Goal: Find specific page/section: Find specific page/section

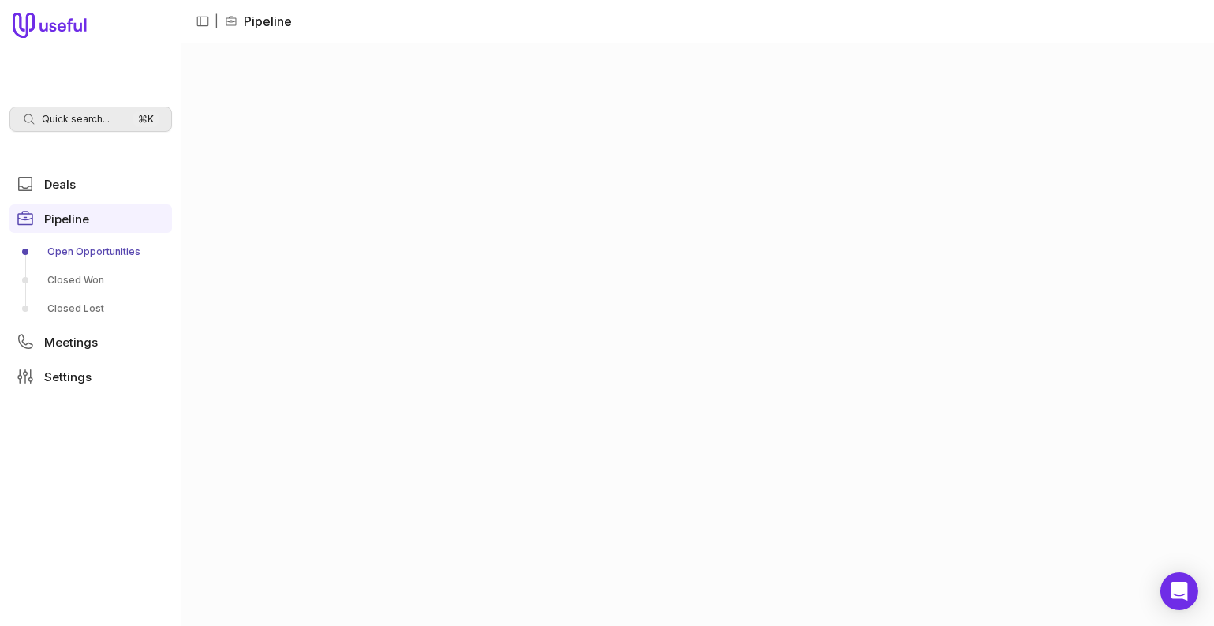
click at [95, 114] on span "Quick search..." at bounding box center [76, 119] width 68 height 13
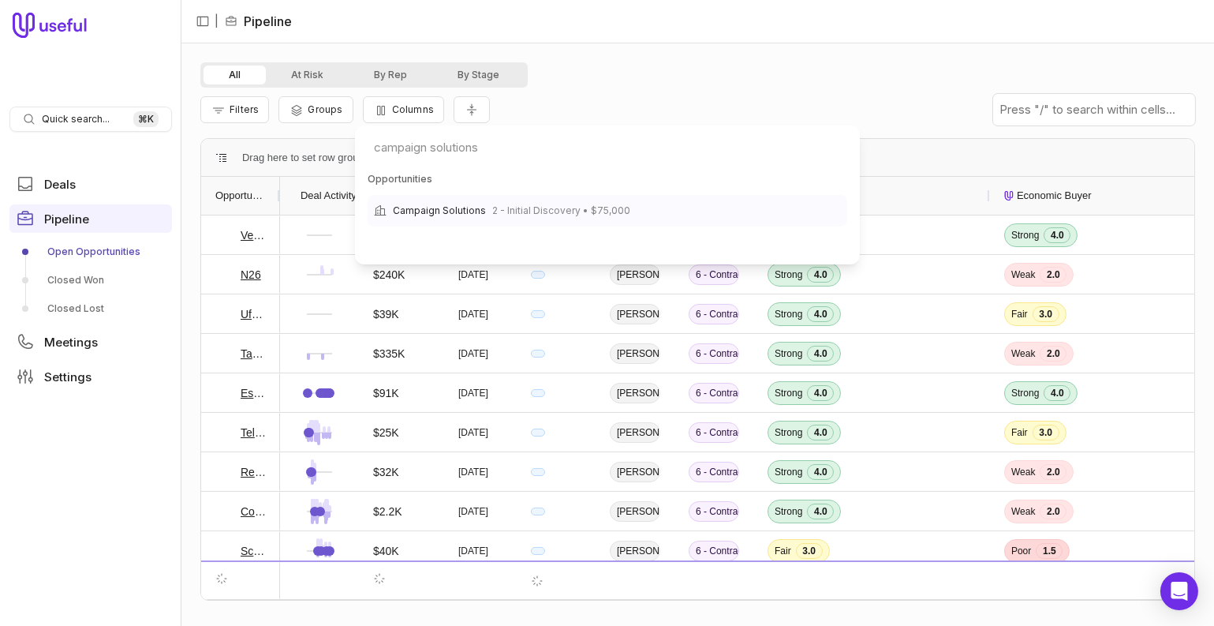
type input "campaign solutions"
click at [526, 210] on span "2 - Initial Discovery • $75,000" at bounding box center [561, 210] width 138 height 19
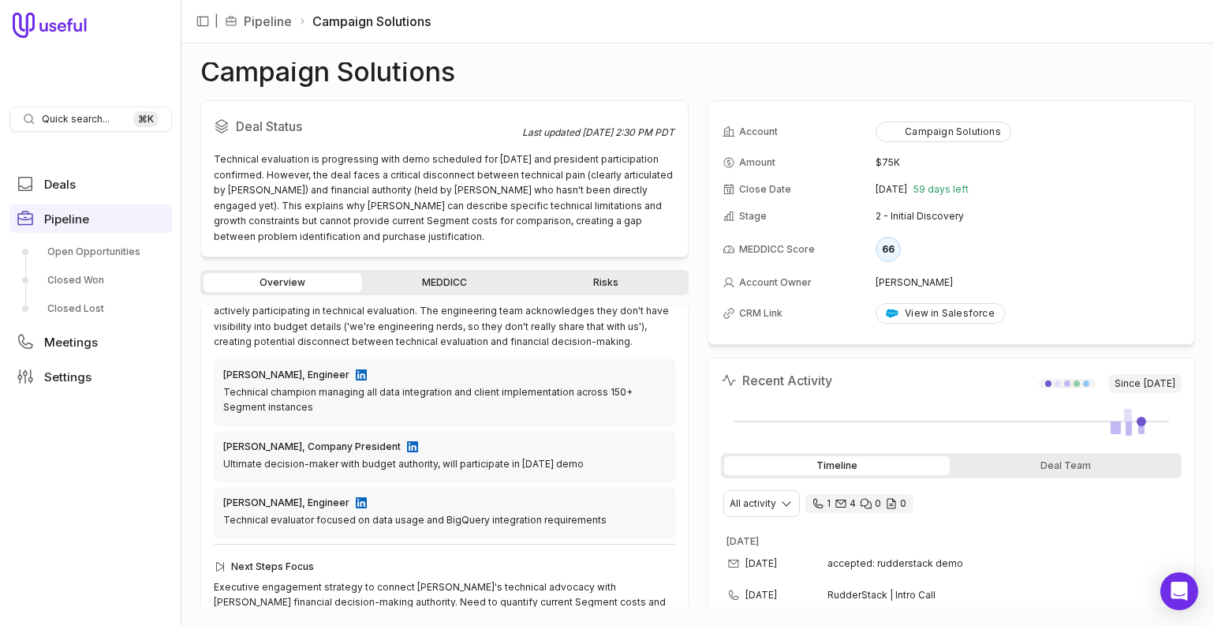
scroll to position [511, 0]
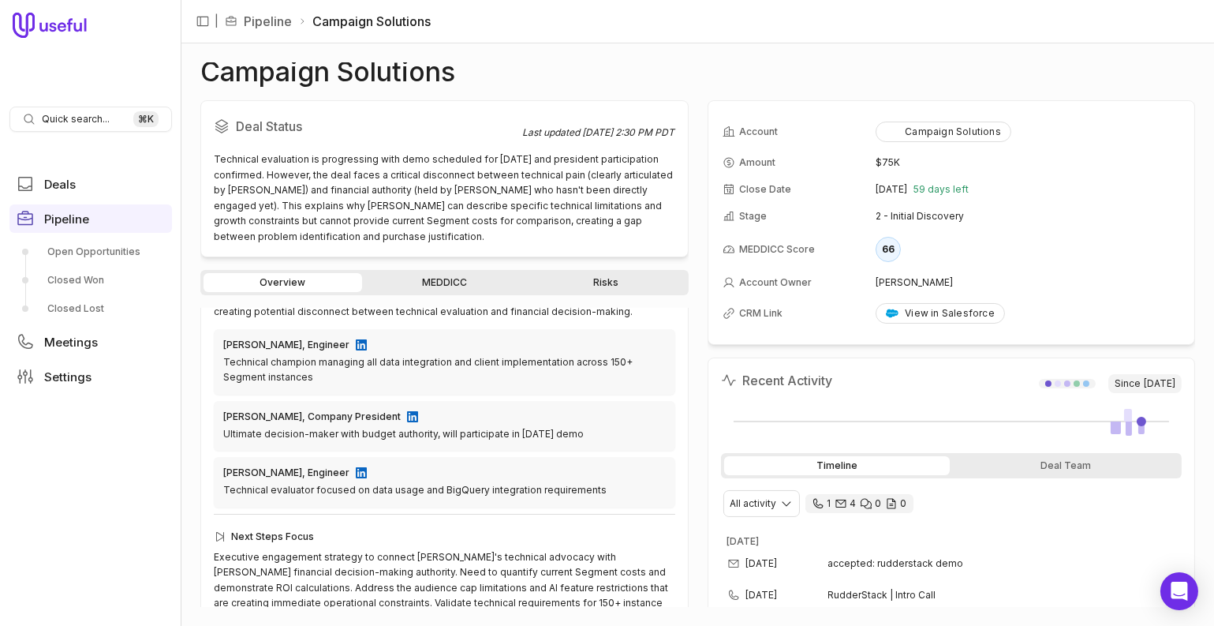
click at [634, 286] on link "Risks" at bounding box center [606, 282] width 159 height 19
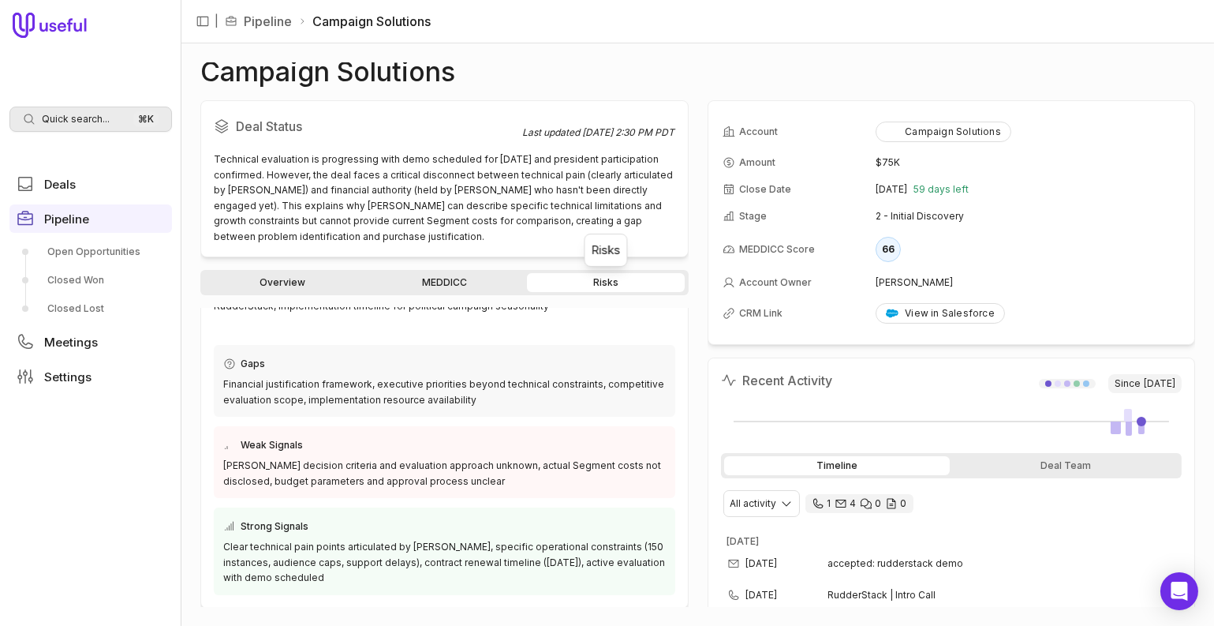
click at [97, 113] on span "Quick search..." at bounding box center [76, 119] width 68 height 13
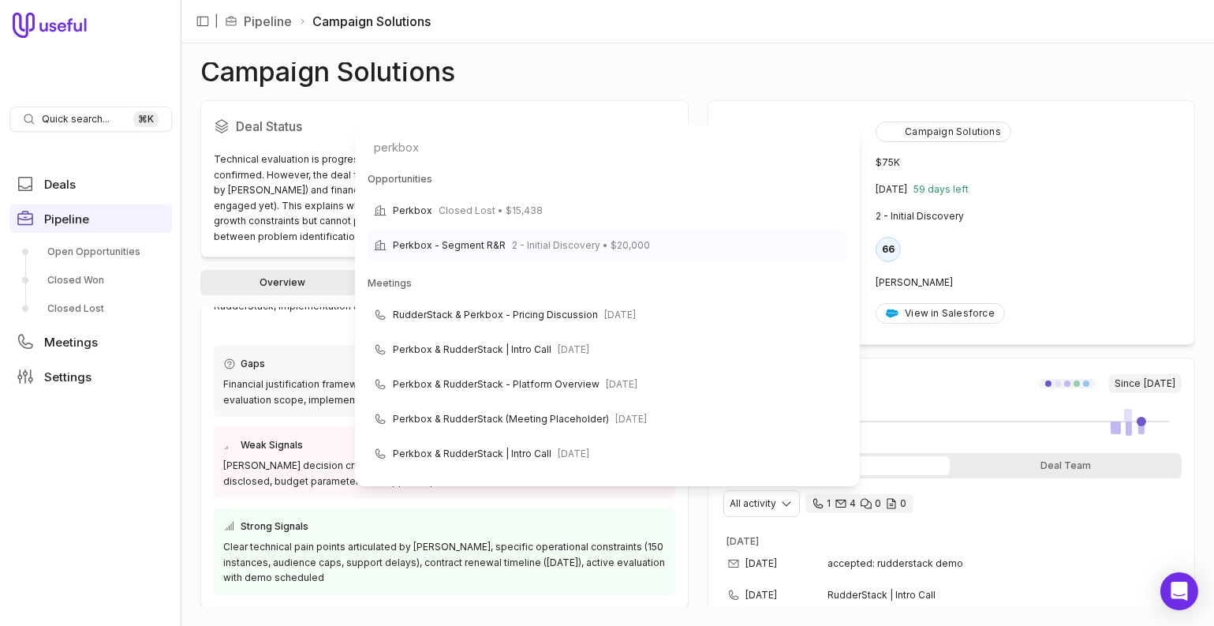
type input "perkbox"
click at [597, 250] on span "2 - Initial Discovery • $20,000" at bounding box center [581, 245] width 138 height 19
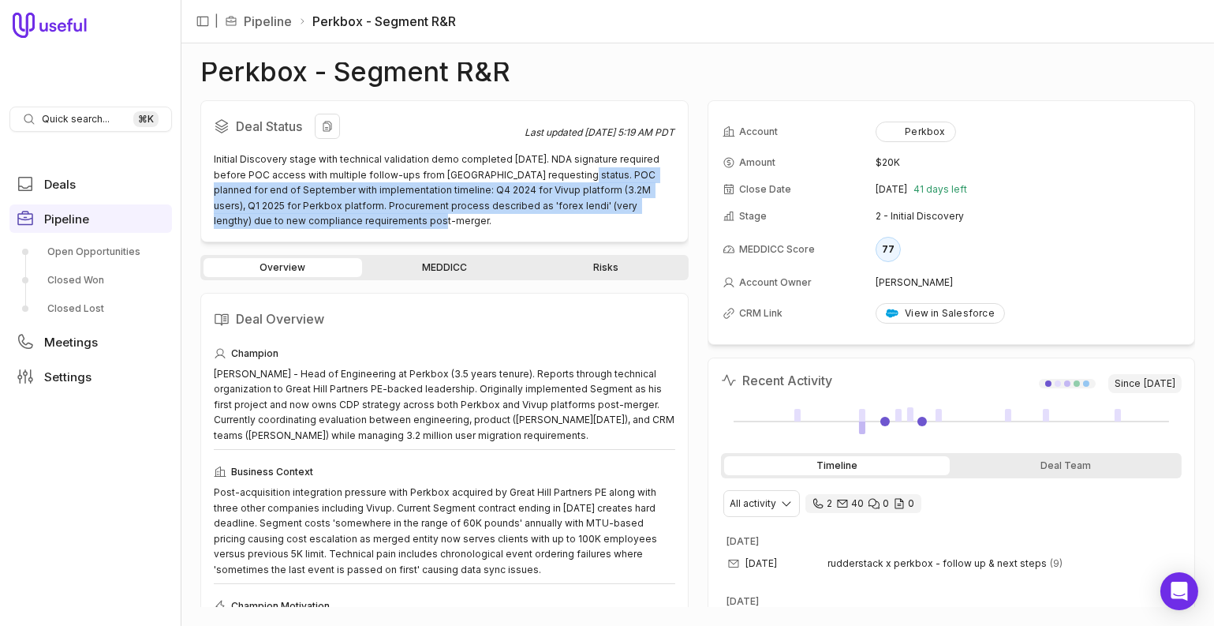
drag, startPoint x: 551, startPoint y: 175, endPoint x: 611, endPoint y: 214, distance: 71.4
click at [611, 214] on div "Initial Discovery stage with technical validation demo completed [DATE]. NDA si…" at bounding box center [445, 190] width 462 height 77
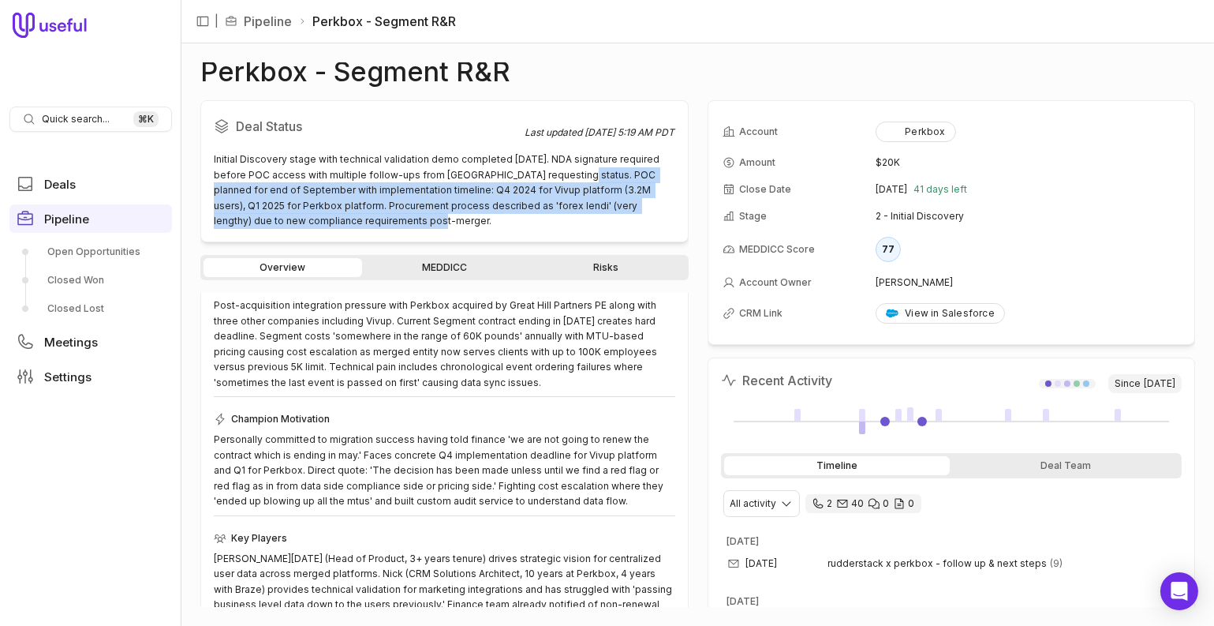
scroll to position [201, 0]
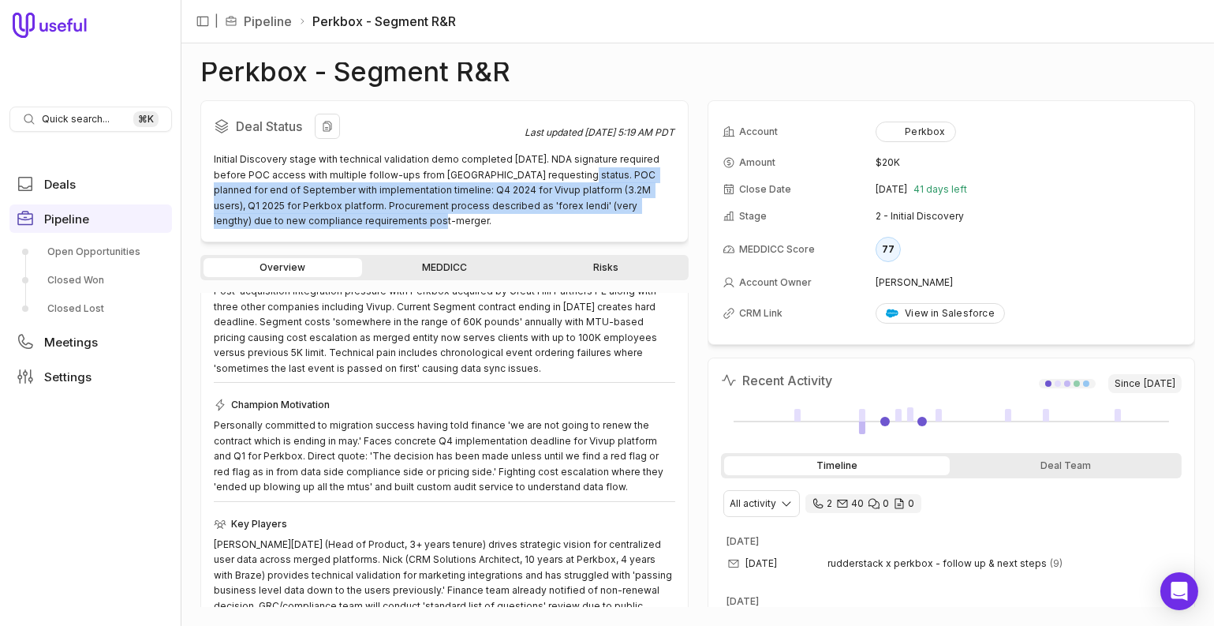
copy div "POC planned for end of September with implementation timeline: Q4 2024 for Vivu…"
click at [647, 273] on link "Risks" at bounding box center [606, 267] width 159 height 19
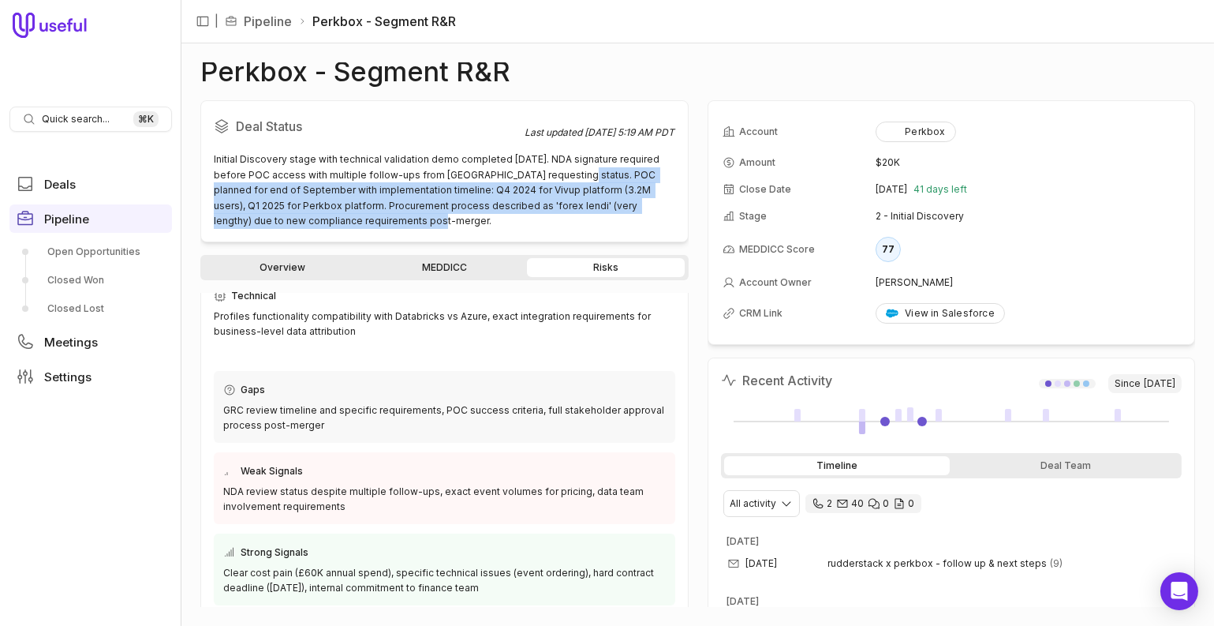
scroll to position [211, 0]
